Goal: Find specific page/section: Find specific page/section

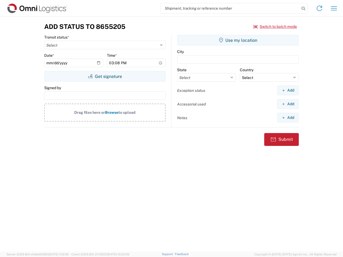
click at [230, 8] on input "search" at bounding box center [230, 8] width 139 height 10
click at [303, 9] on icon at bounding box center [304, 9] width 8 height 8
click at [319, 8] on icon at bounding box center [319, 8] width 9 height 9
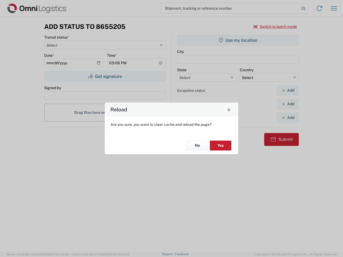
click at [275, 27] on div "Reload Are you sure, you want to clear cache and reload the page? No Yes" at bounding box center [171, 128] width 343 height 257
click at [105, 76] on div "Reload Are you sure, you want to clear cache and reload the page? No Yes" at bounding box center [171, 128] width 343 height 257
click at [238, 40] on div "Reload Are you sure, you want to clear cache and reload the page? No Yes" at bounding box center [171, 128] width 343 height 257
click at [288, 90] on div "Reload Are you sure, you want to clear cache and reload the page? No Yes" at bounding box center [171, 128] width 343 height 257
click at [288, 104] on div "Reload Are you sure, you want to clear cache and reload the page? No Yes" at bounding box center [171, 128] width 343 height 257
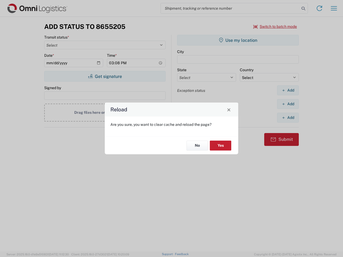
click at [288, 118] on div "Reload Are you sure, you want to clear cache and reload the page? No Yes" at bounding box center [171, 128] width 343 height 257
